Goal: Task Accomplishment & Management: Manage account settings

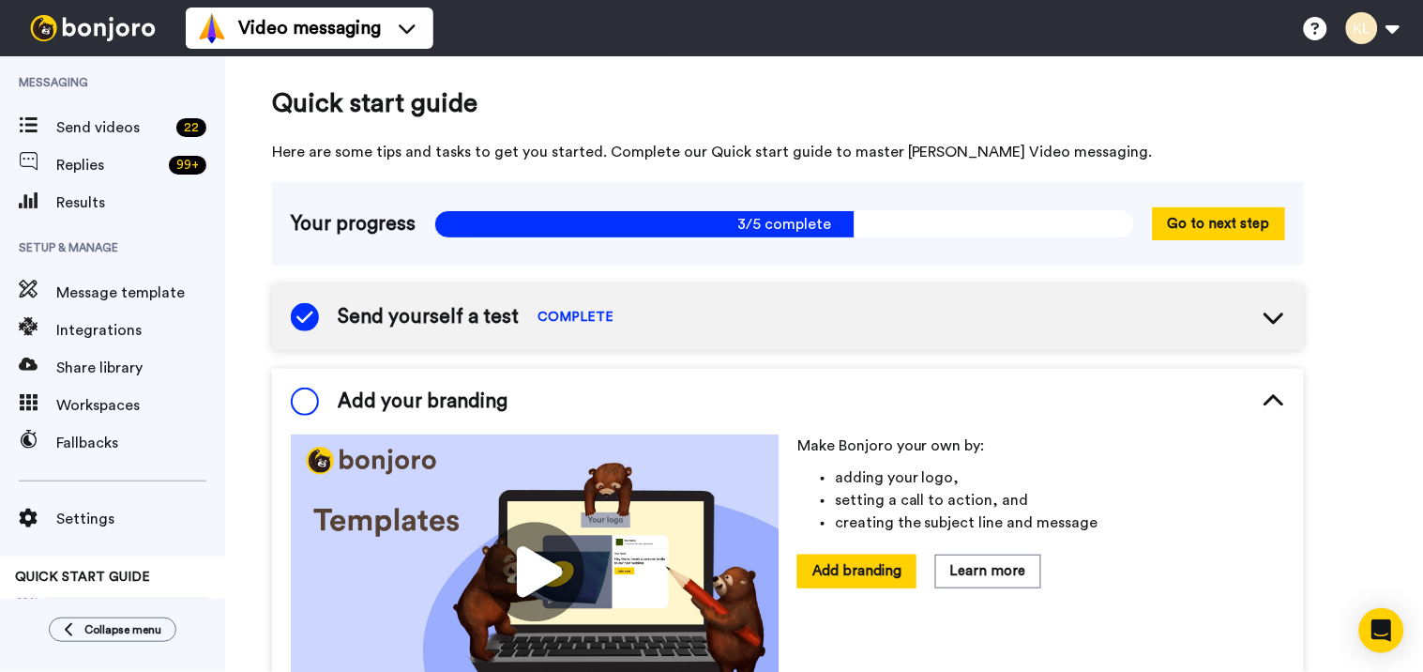
scroll to position [124, 0]
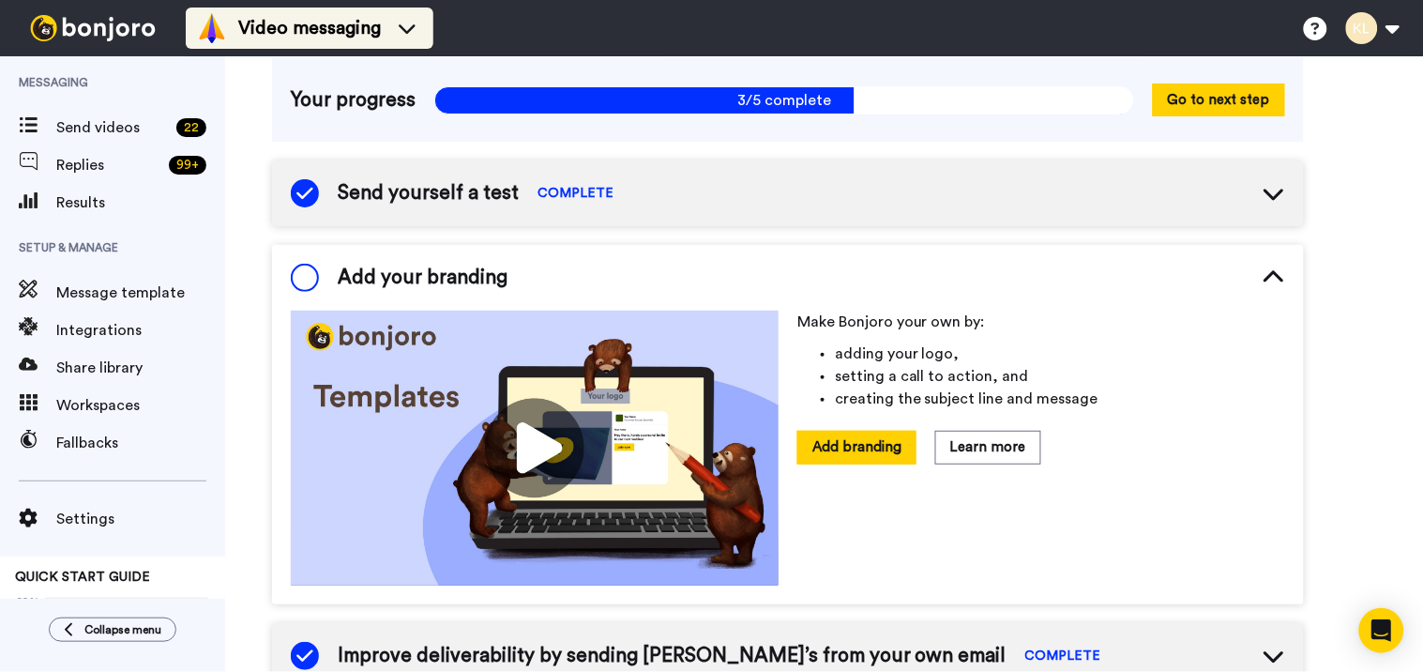
click at [296, 23] on span "Video messaging" at bounding box center [309, 28] width 143 height 26
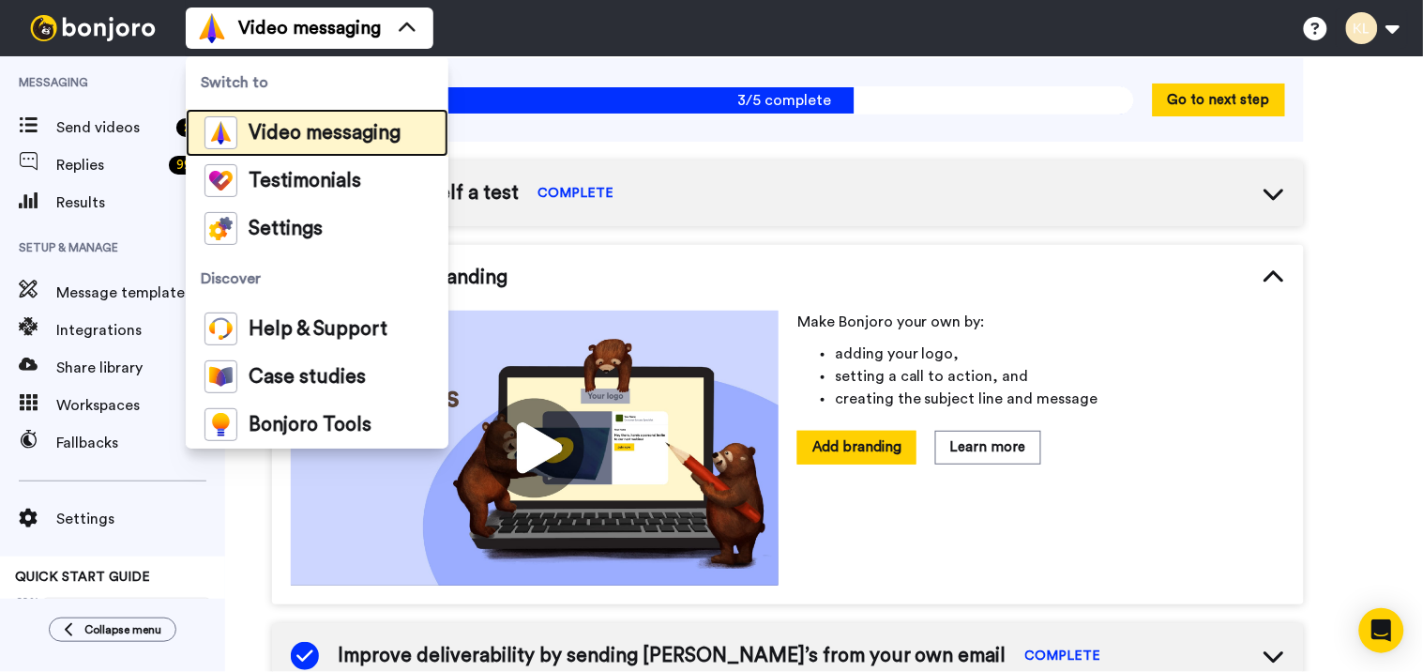
click at [326, 131] on span "Video messaging" at bounding box center [325, 133] width 152 height 19
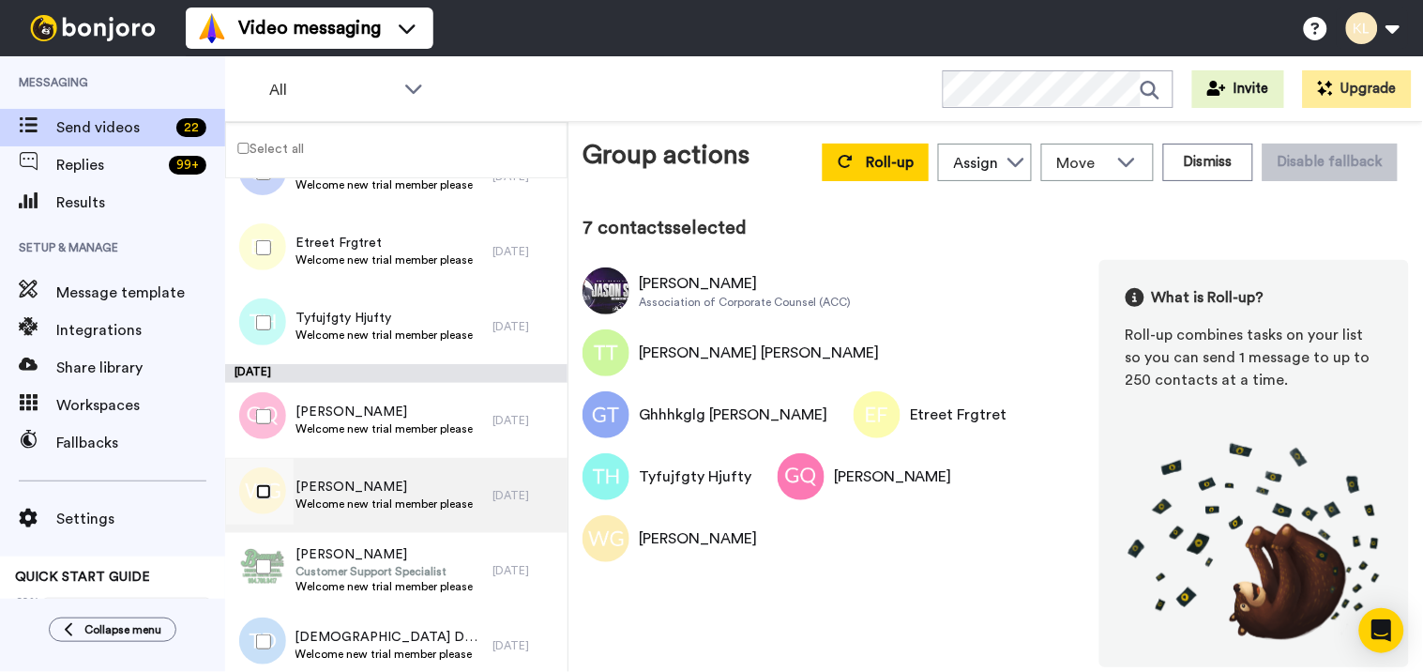
scroll to position [625, 0]
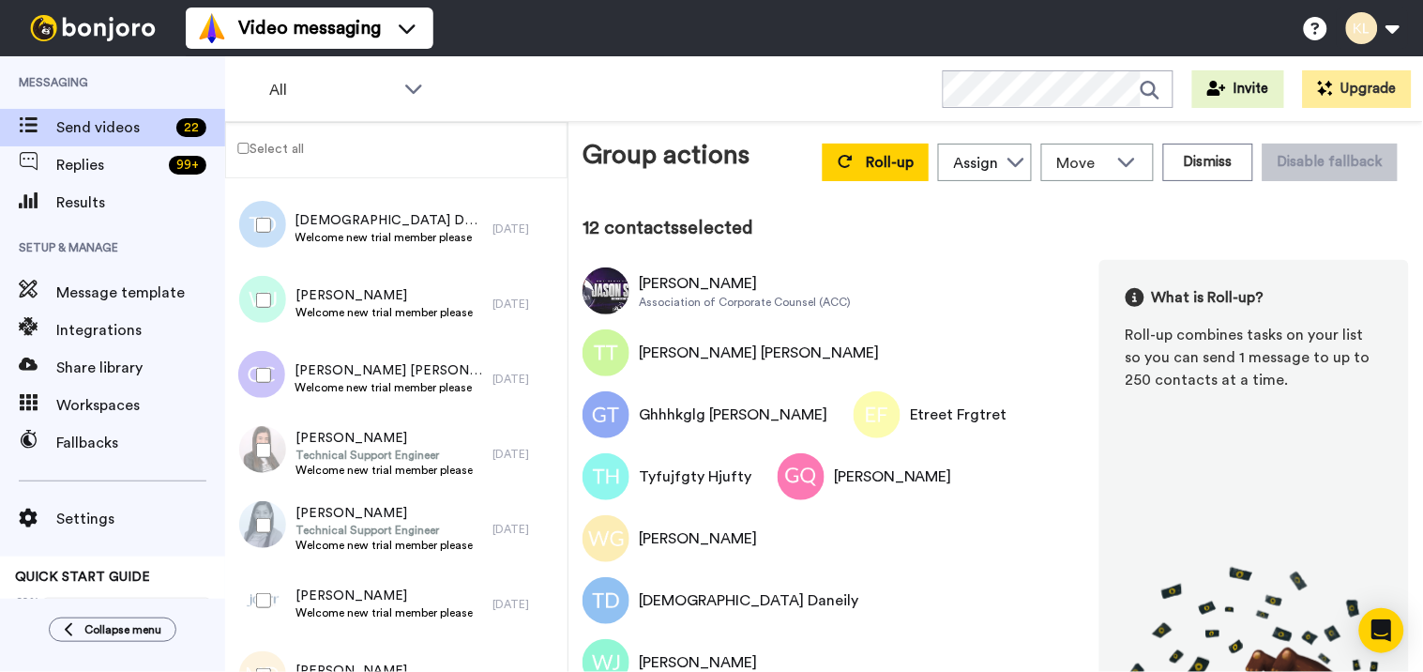
click at [263, 589] on div at bounding box center [260, 601] width 68 height 66
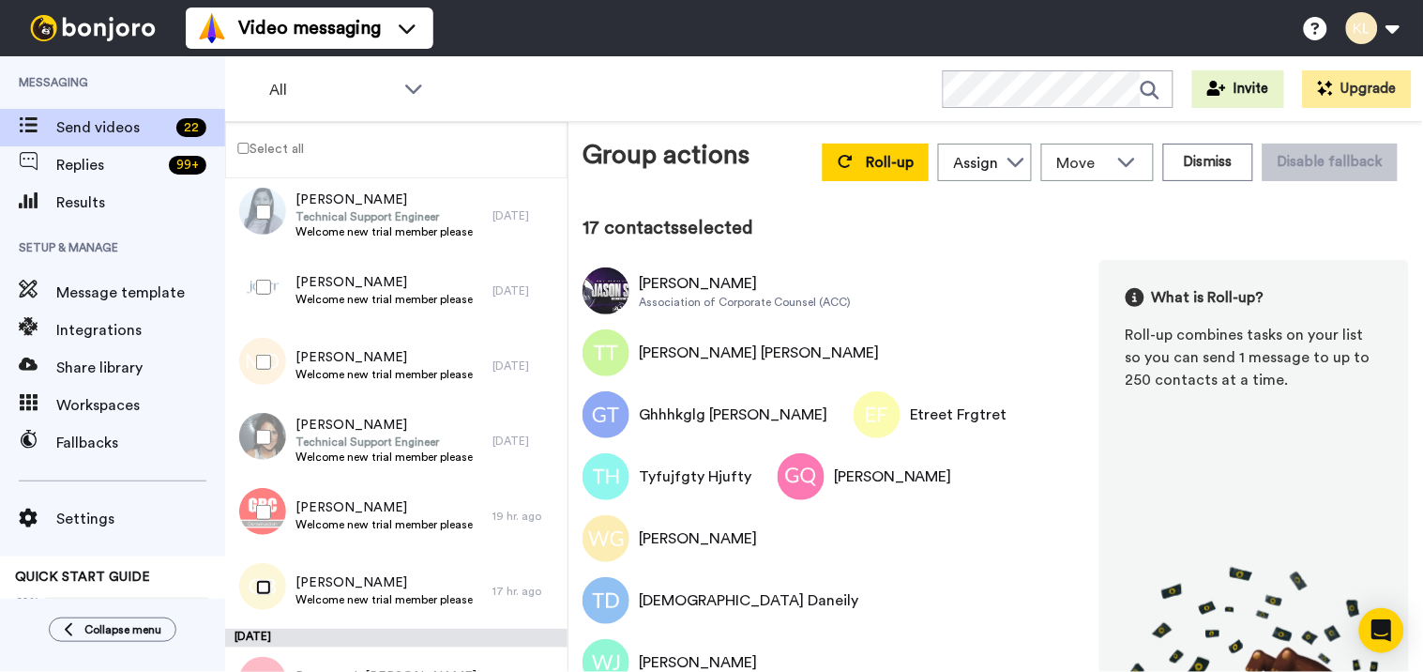
scroll to position [1213, 0]
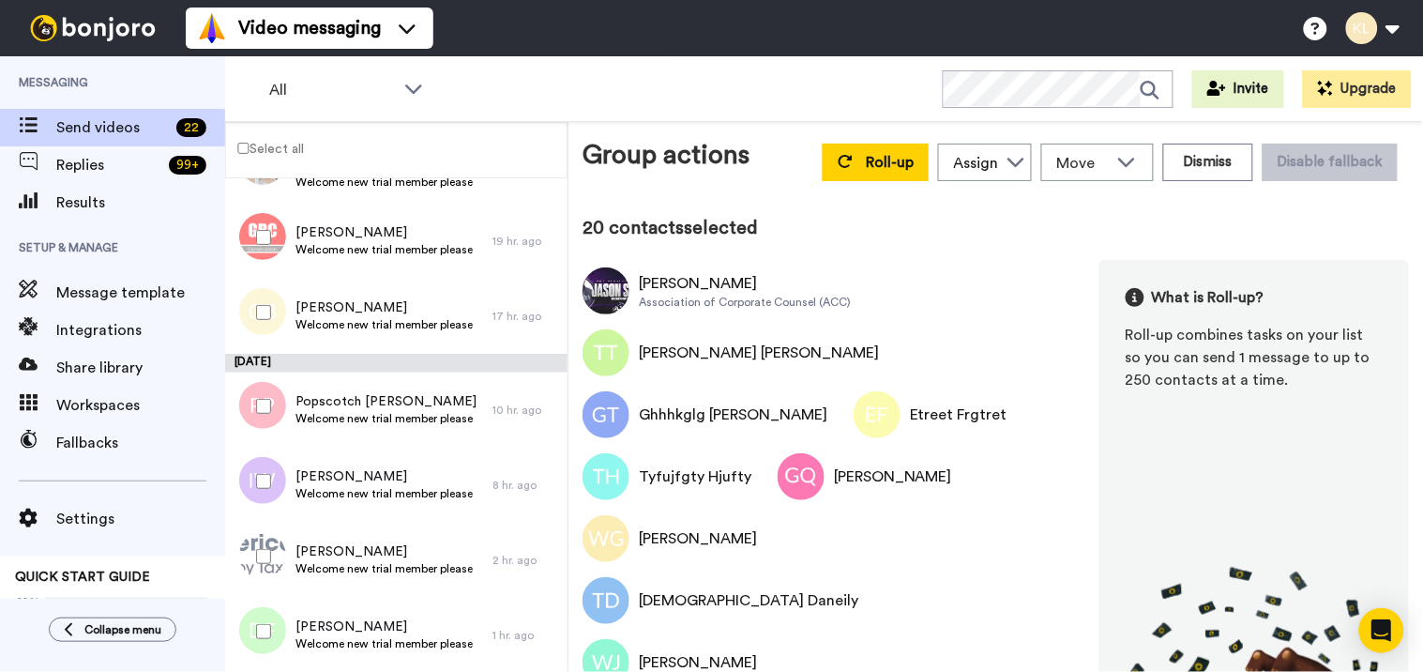
click at [269, 621] on div at bounding box center [260, 632] width 68 height 66
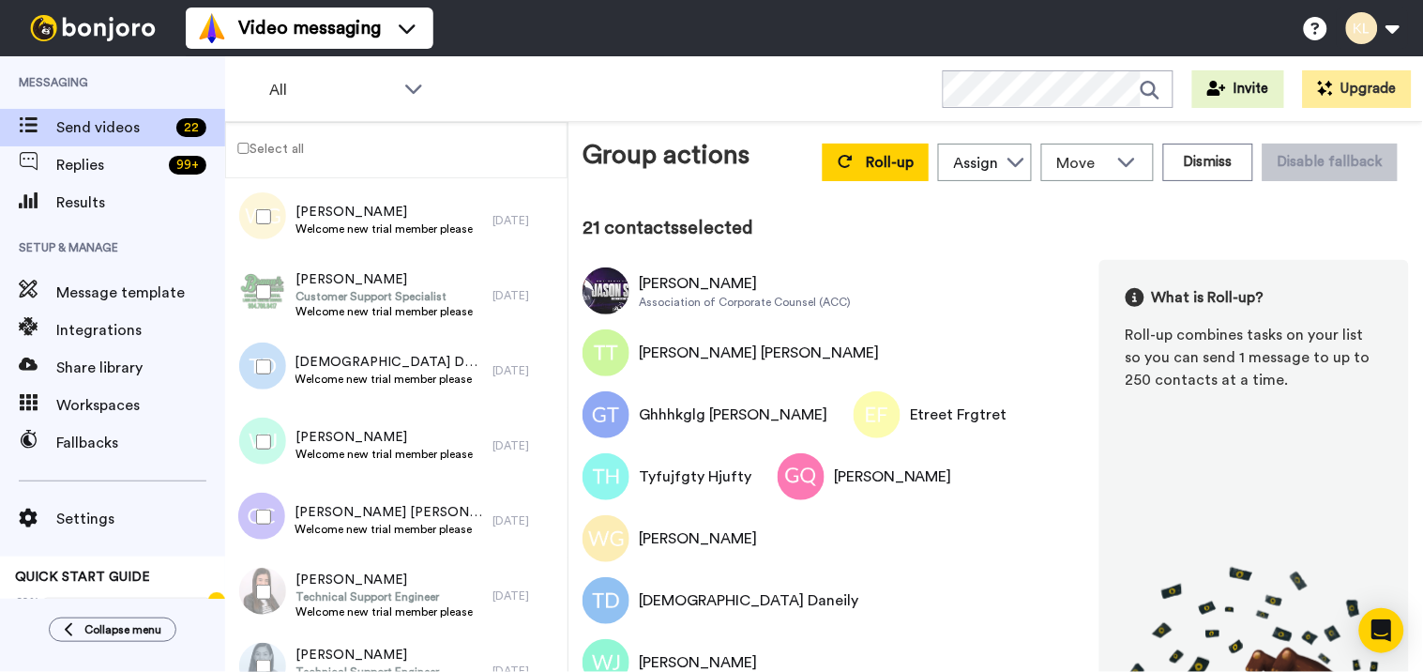
scroll to position [379, 0]
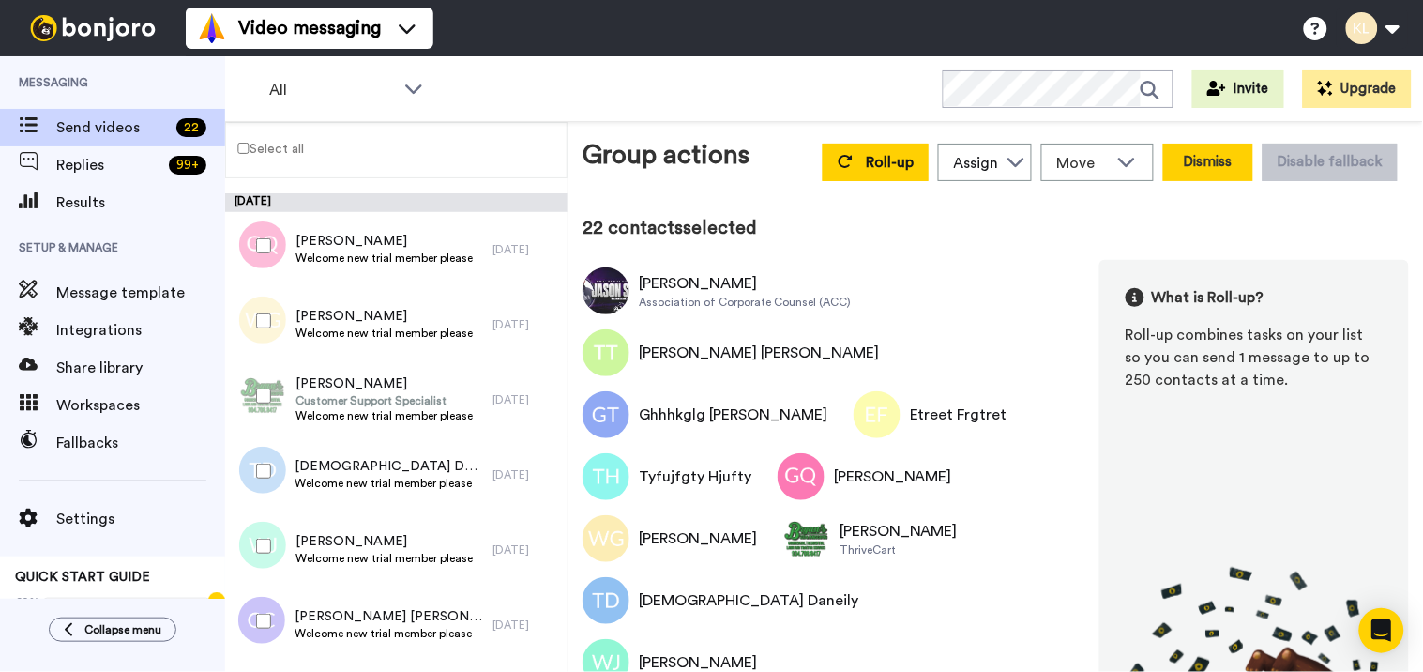
click at [1184, 165] on button "Dismiss" at bounding box center [1208, 163] width 90 height 38
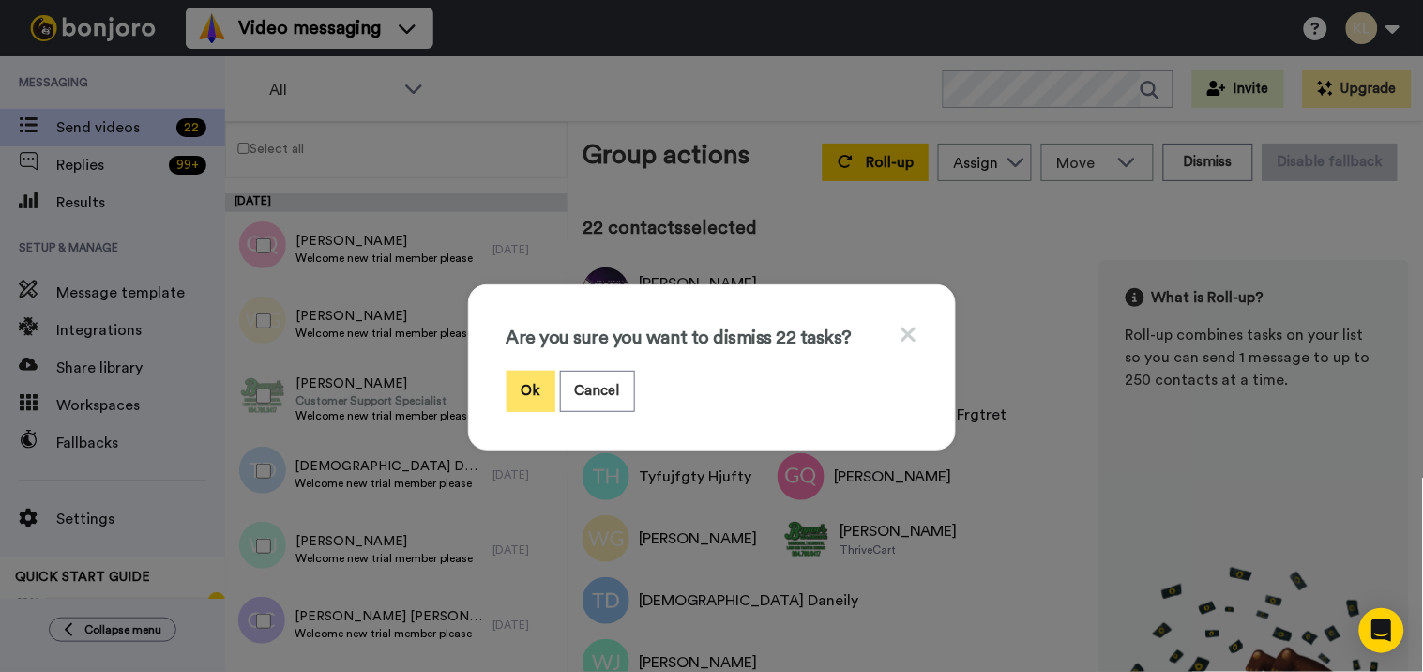
click at [544, 381] on button "Ok" at bounding box center [531, 391] width 49 height 40
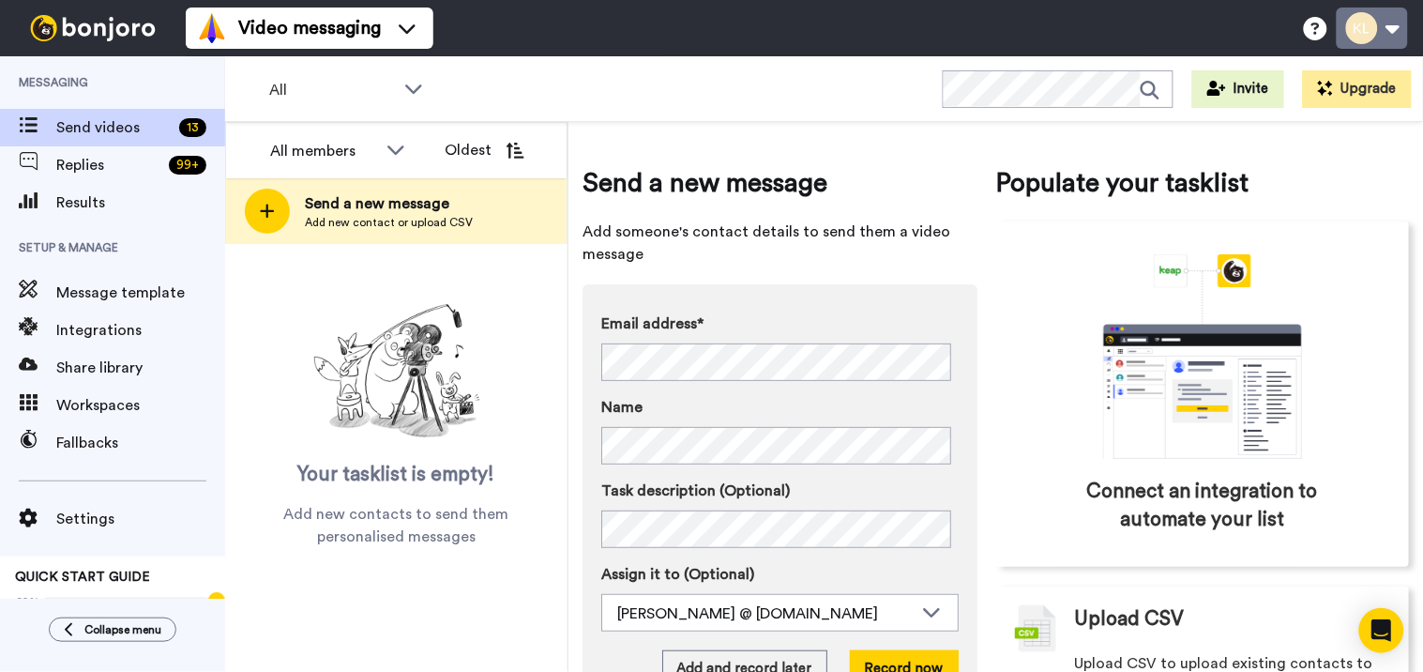
click at [1402, 39] on button at bounding box center [1372, 28] width 71 height 41
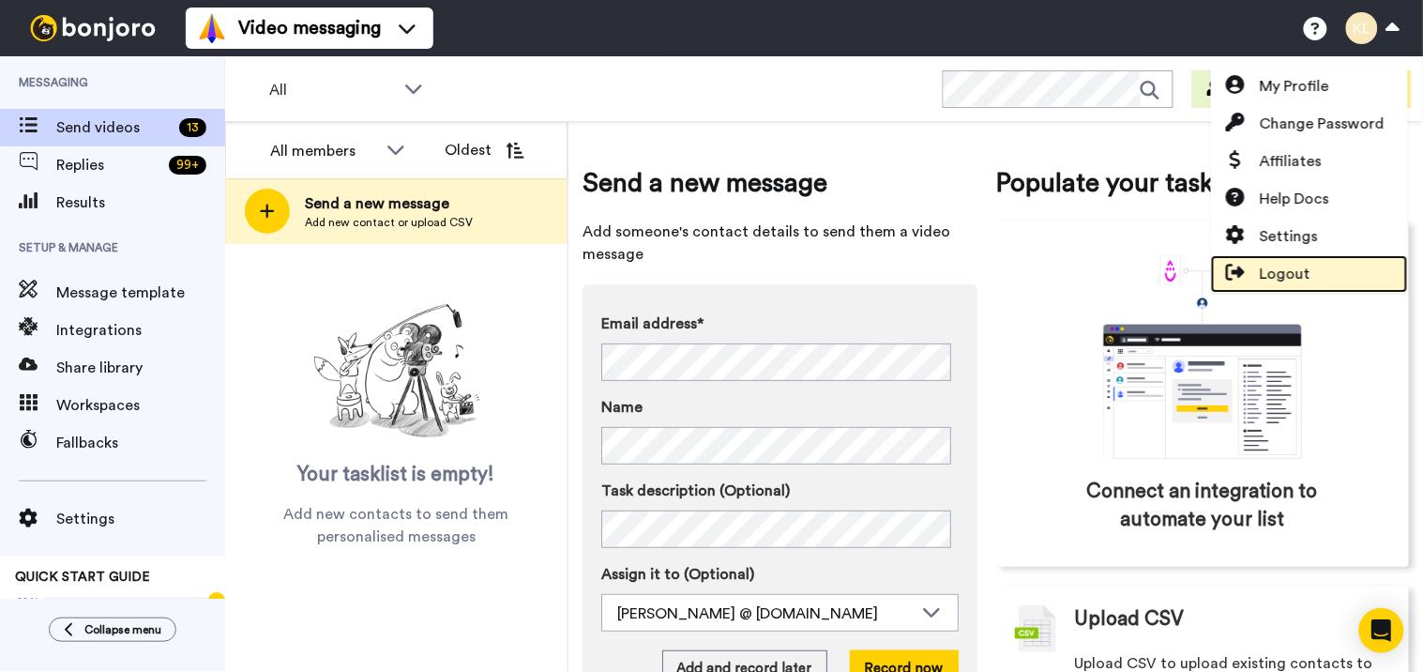
click at [1314, 267] on link "Logout" at bounding box center [1309, 274] width 197 height 38
